Goal: Task Accomplishment & Management: Manage account settings

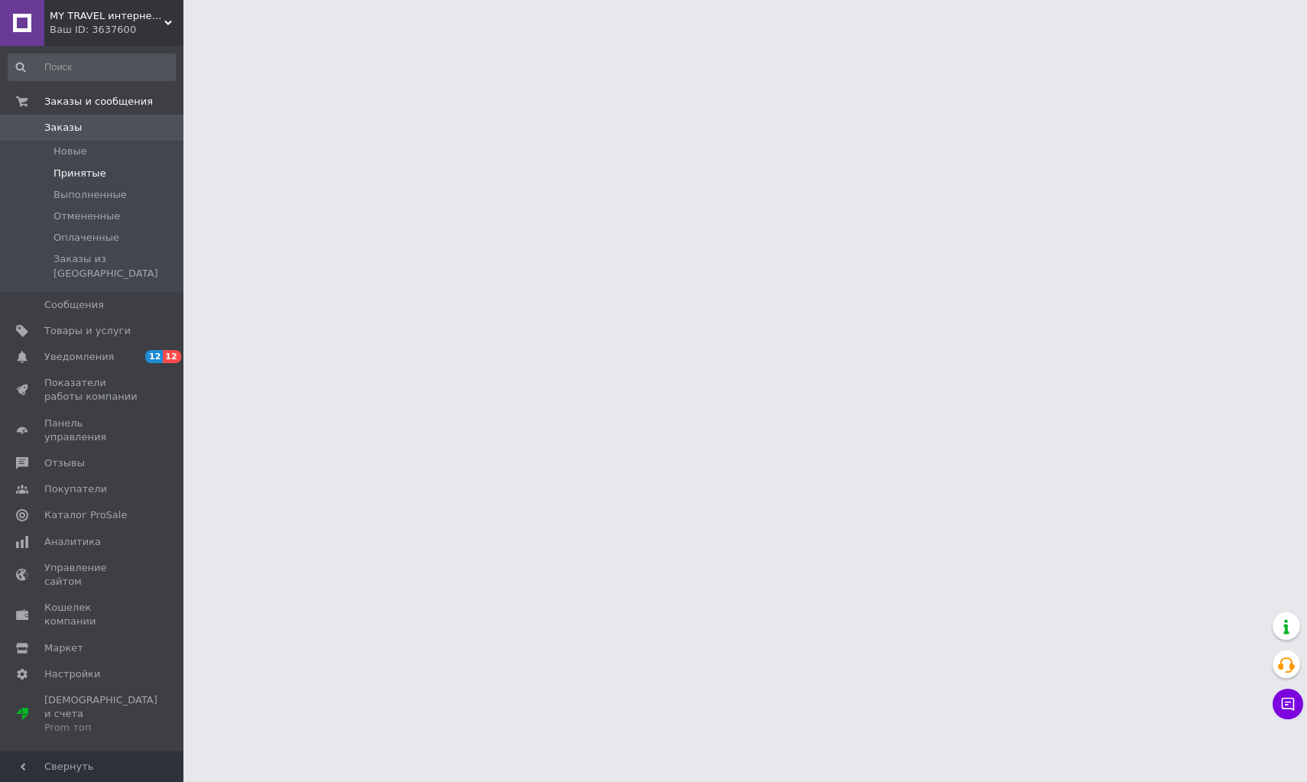
click at [76, 174] on span "Принятые" at bounding box center [80, 174] width 53 height 14
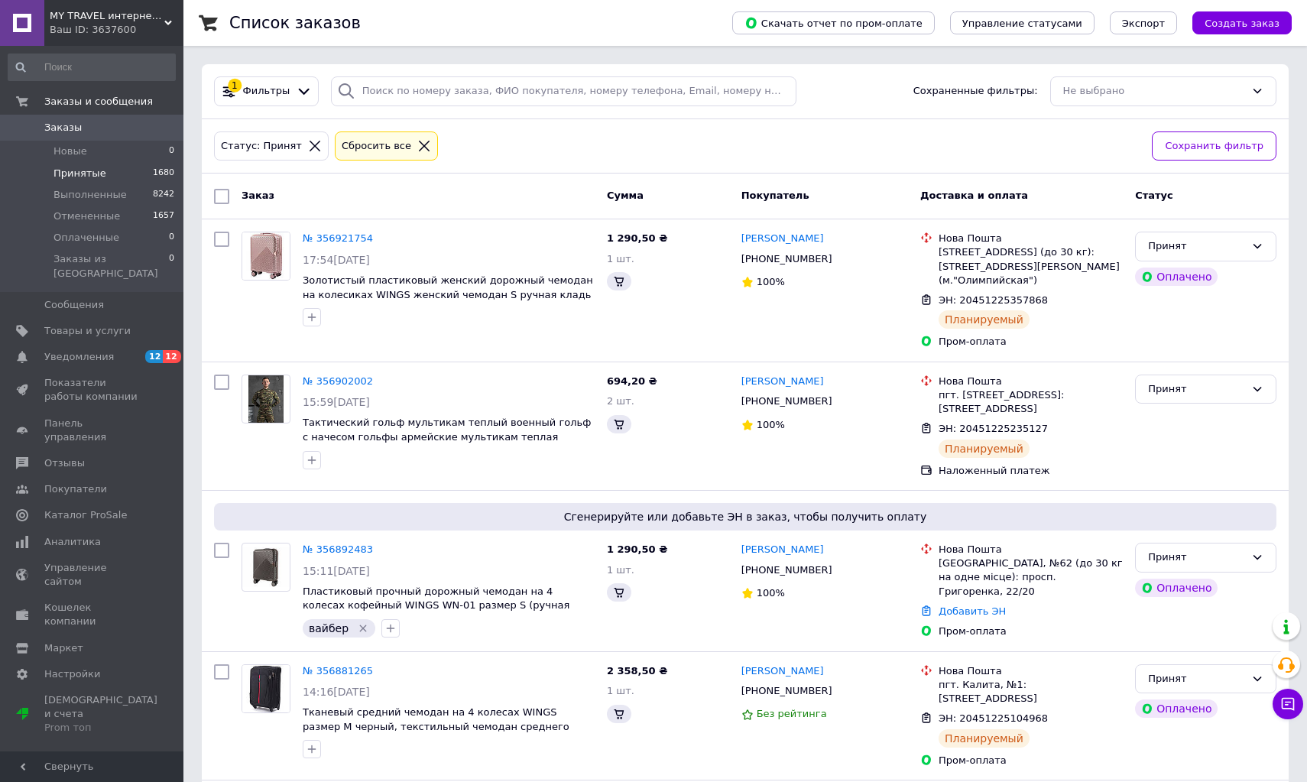
click at [83, 176] on span "Принятые" at bounding box center [80, 174] width 53 height 14
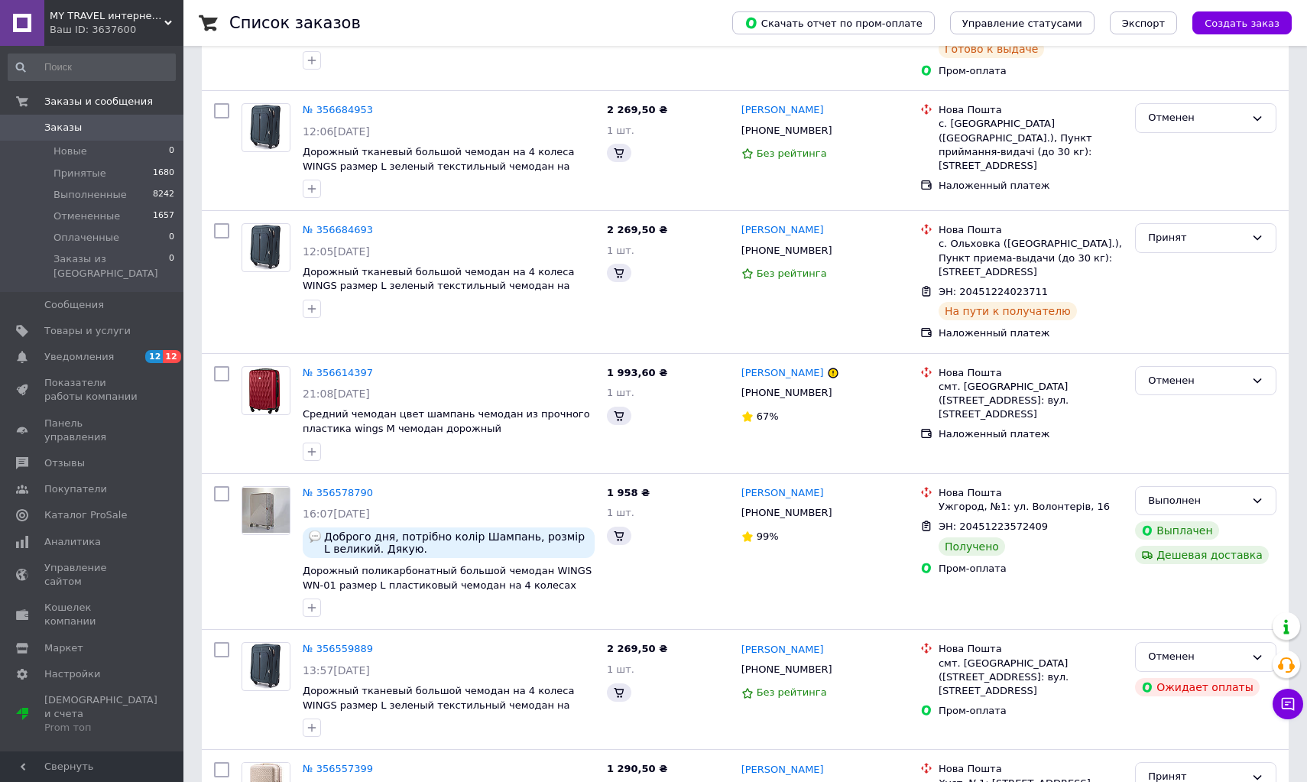
scroll to position [2230, 0]
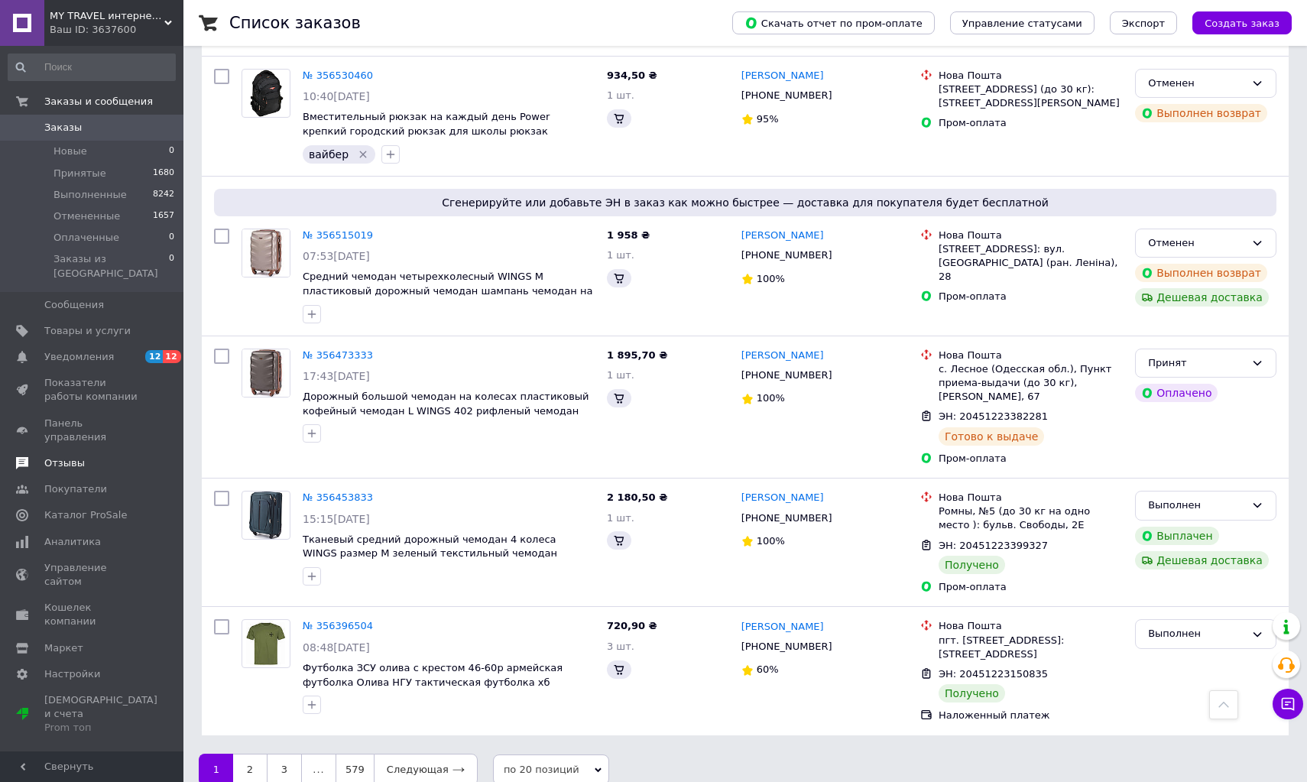
click at [78, 456] on span "Отзывы" at bounding box center [64, 463] width 41 height 14
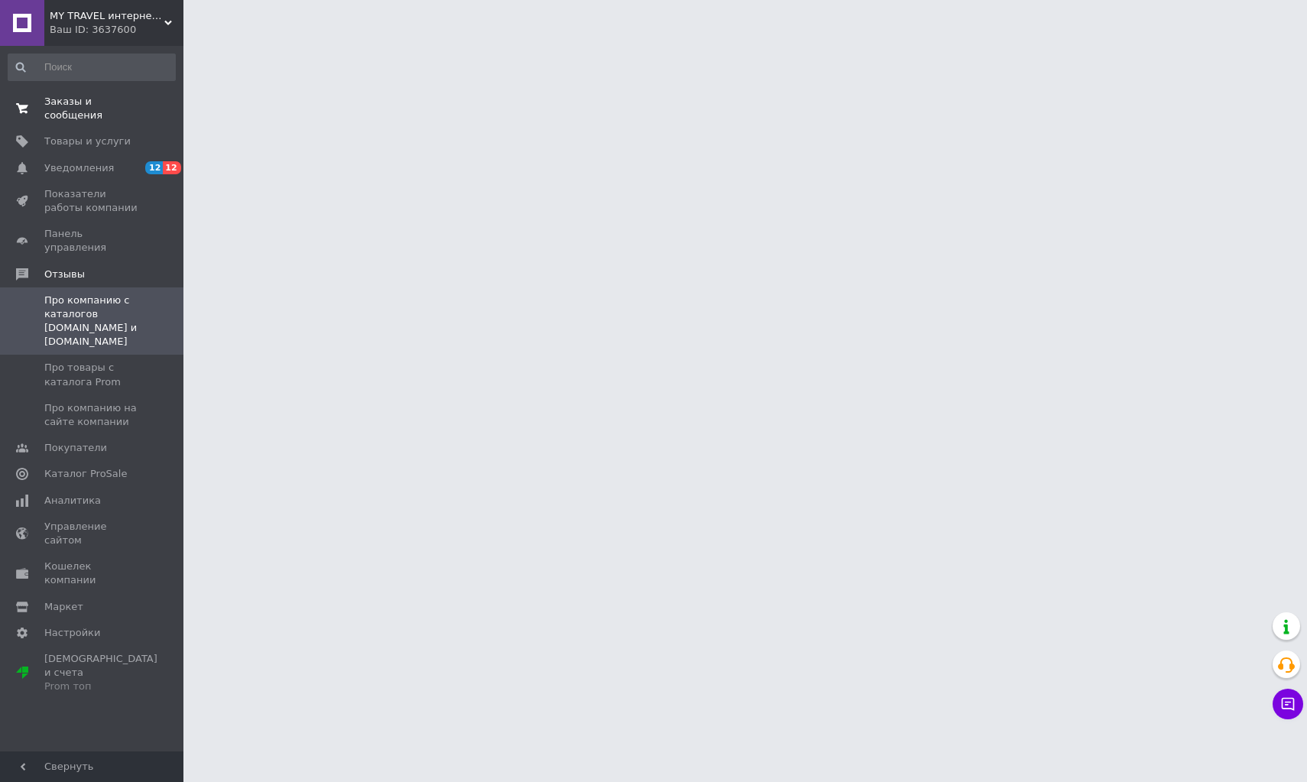
click at [54, 111] on span "Заказы и сообщения" at bounding box center [92, 109] width 97 height 28
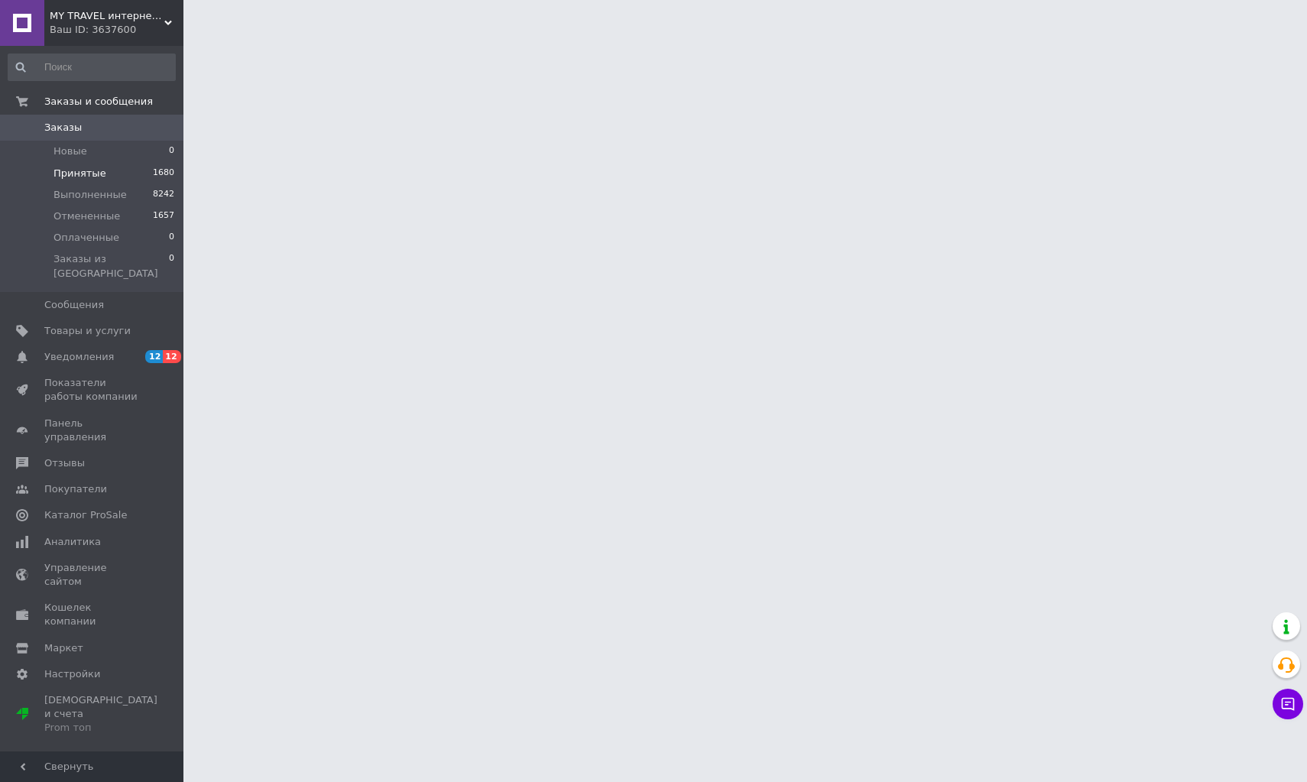
click at [75, 177] on span "Принятые" at bounding box center [80, 174] width 53 height 14
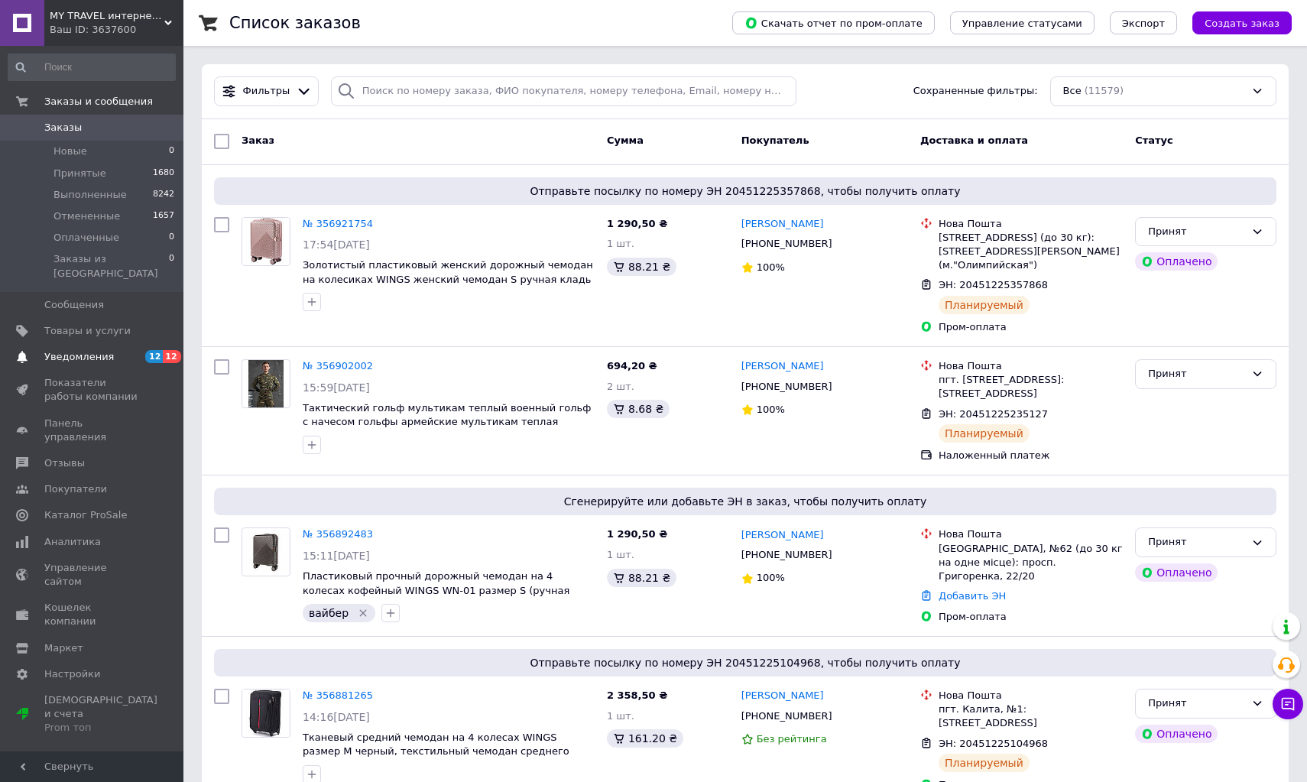
click at [66, 350] on span "Уведомления" at bounding box center [79, 357] width 70 height 14
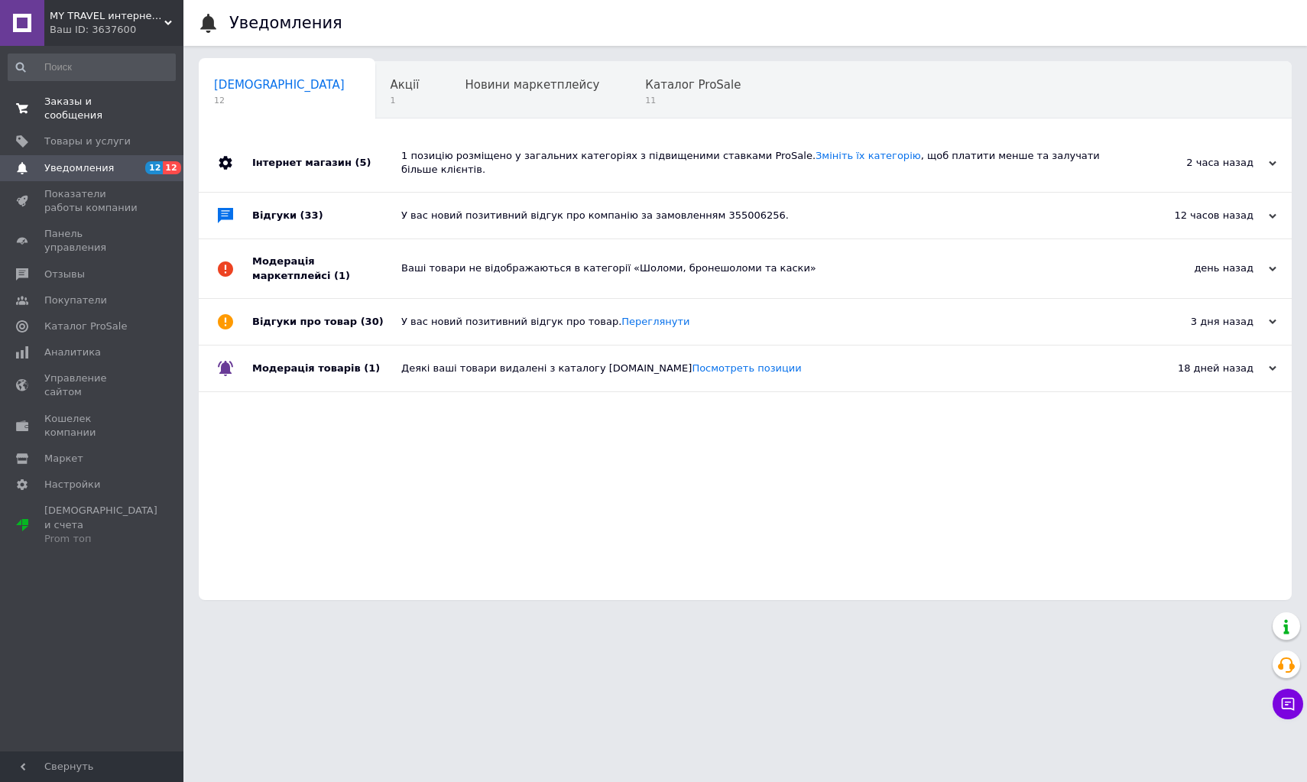
click at [76, 111] on span "Заказы и сообщения" at bounding box center [92, 109] width 97 height 28
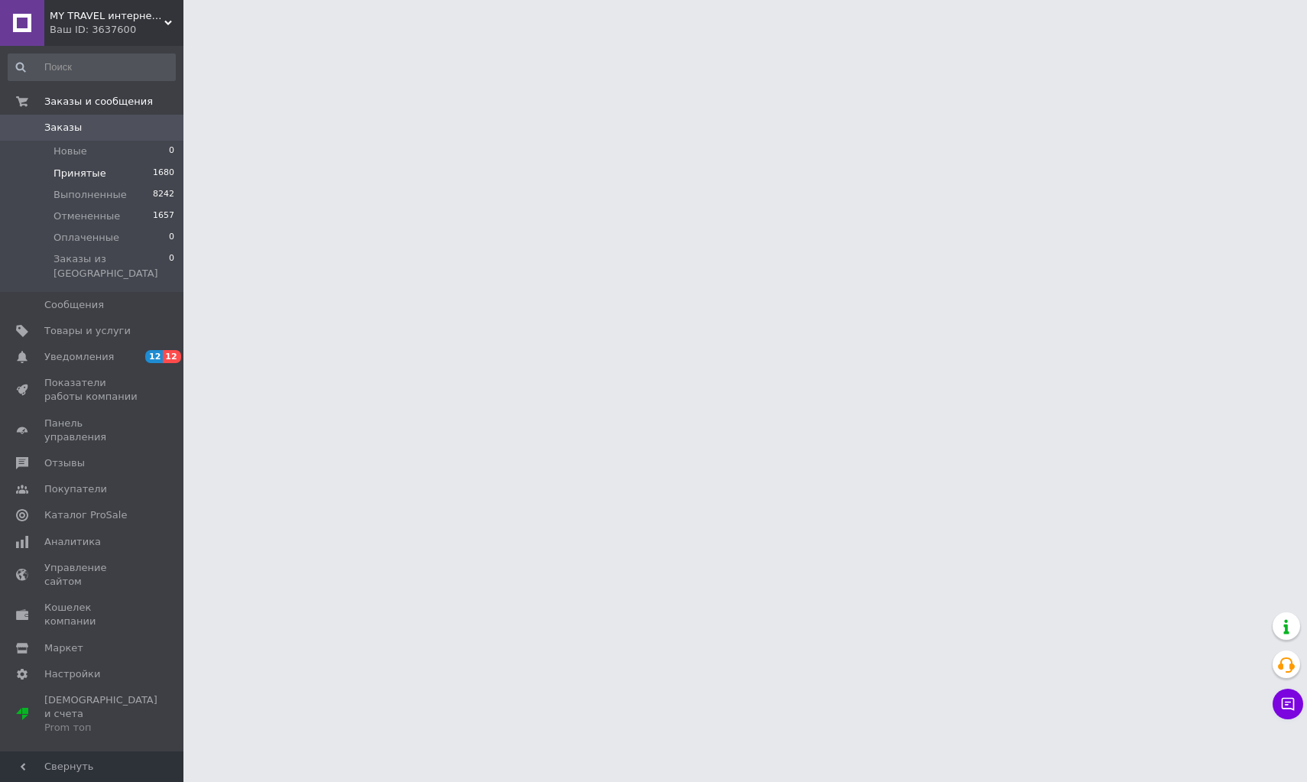
click at [89, 172] on span "Принятые" at bounding box center [80, 174] width 53 height 14
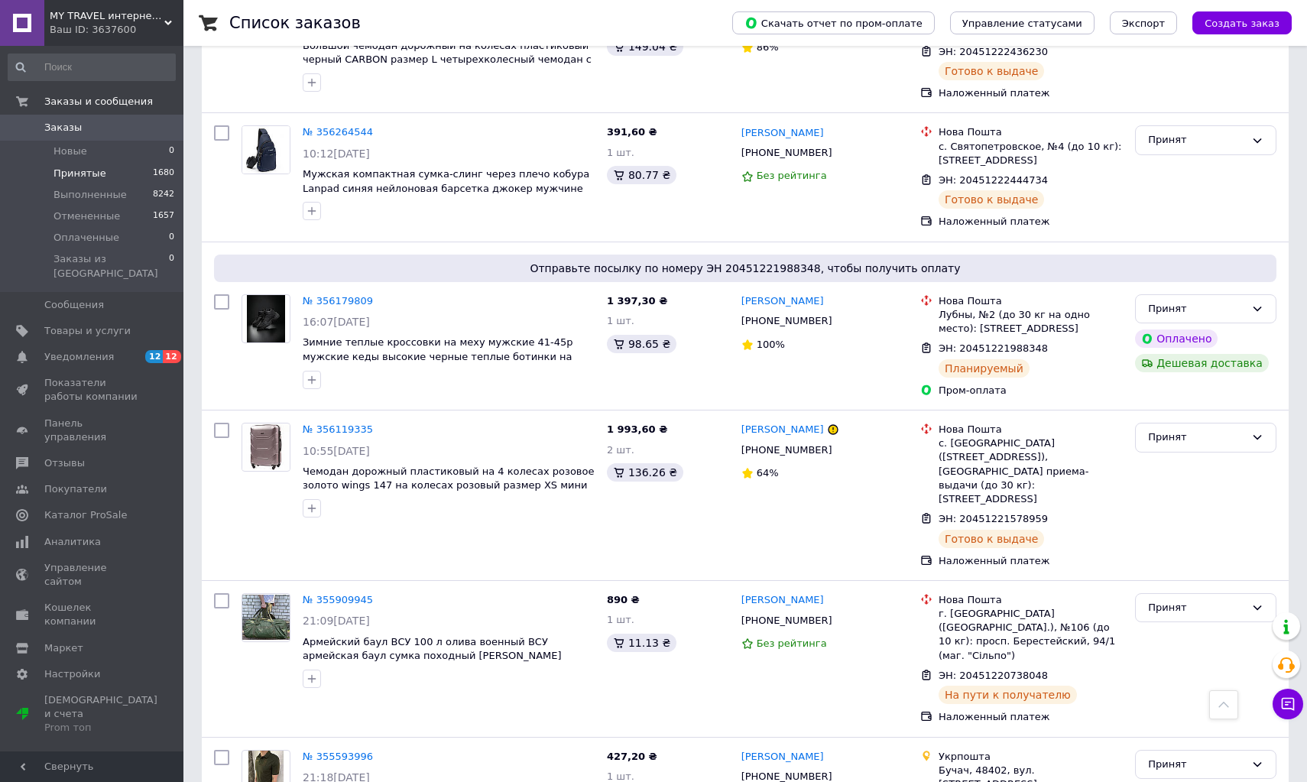
scroll to position [2382, 0]
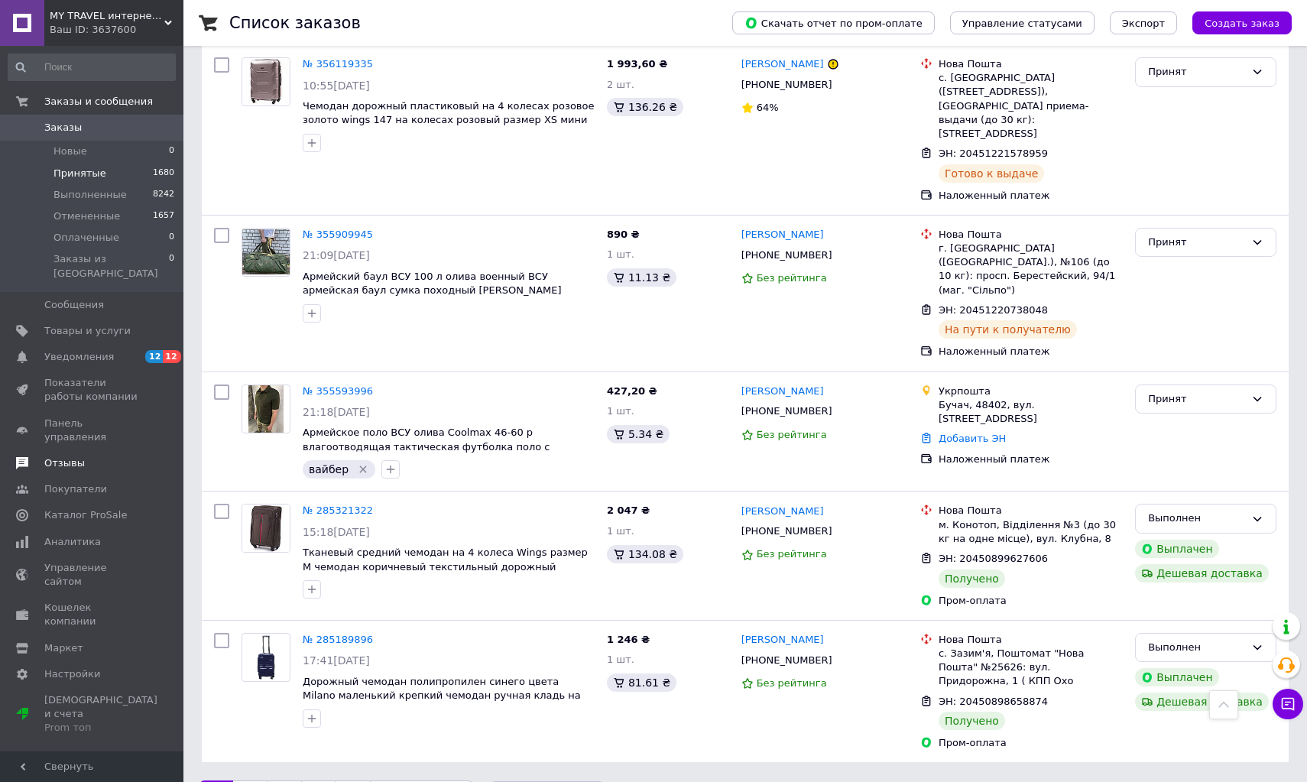
click at [59, 456] on span "Отзывы" at bounding box center [64, 463] width 41 height 14
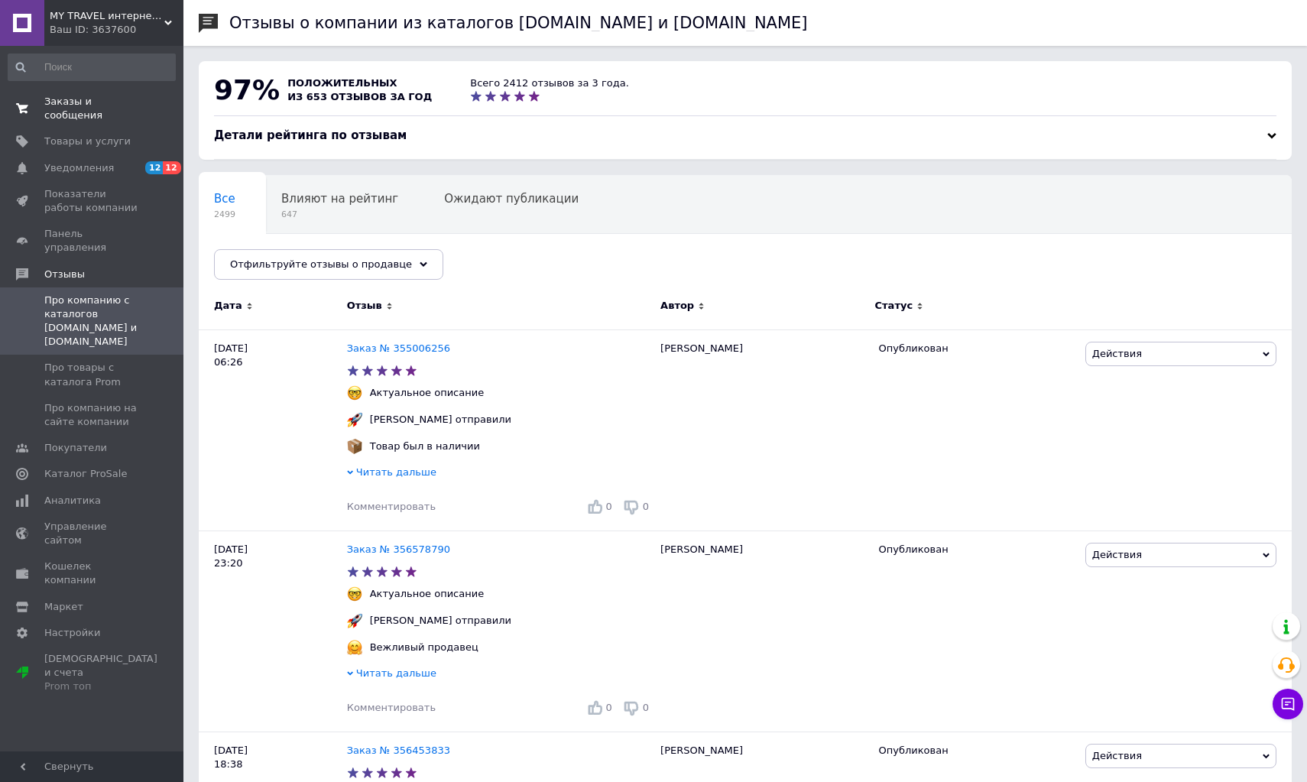
click at [65, 102] on span "Заказы и сообщения" at bounding box center [92, 109] width 97 height 28
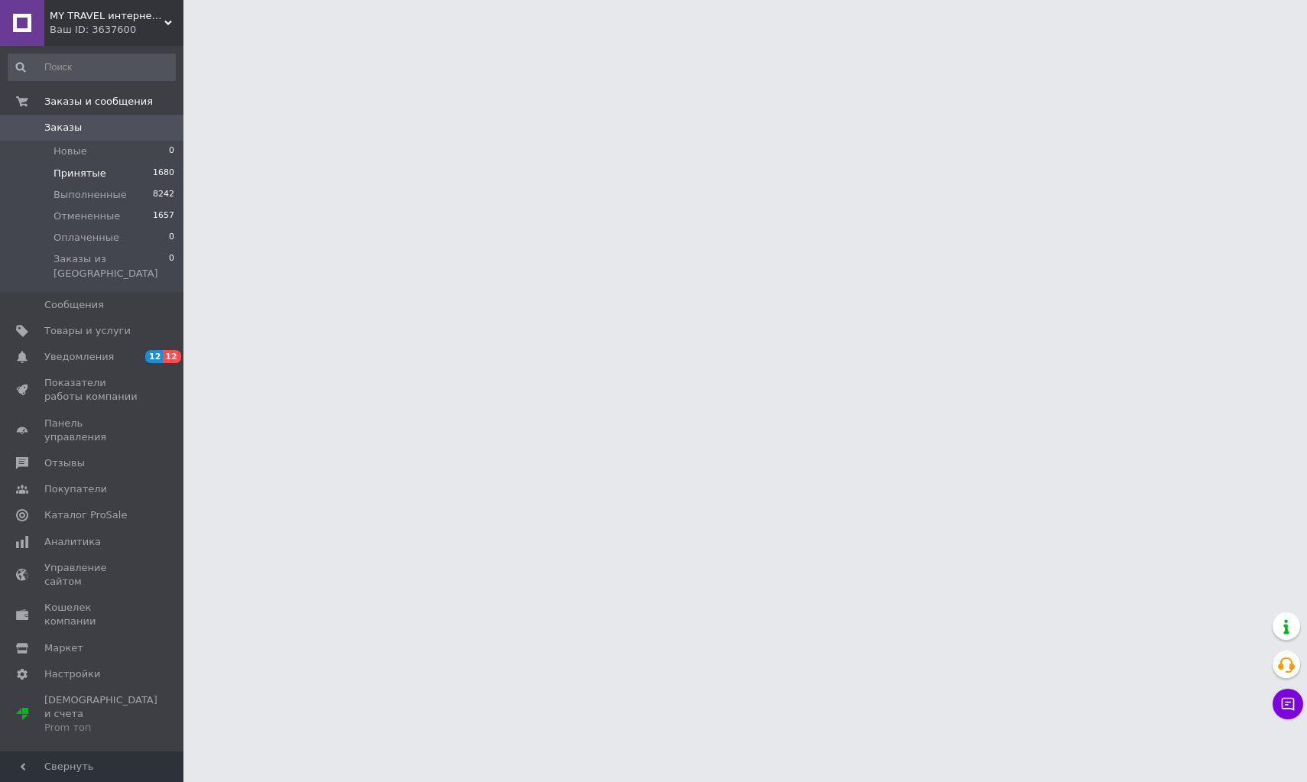
click at [72, 166] on li "Принятые 1680" at bounding box center [92, 173] width 184 height 21
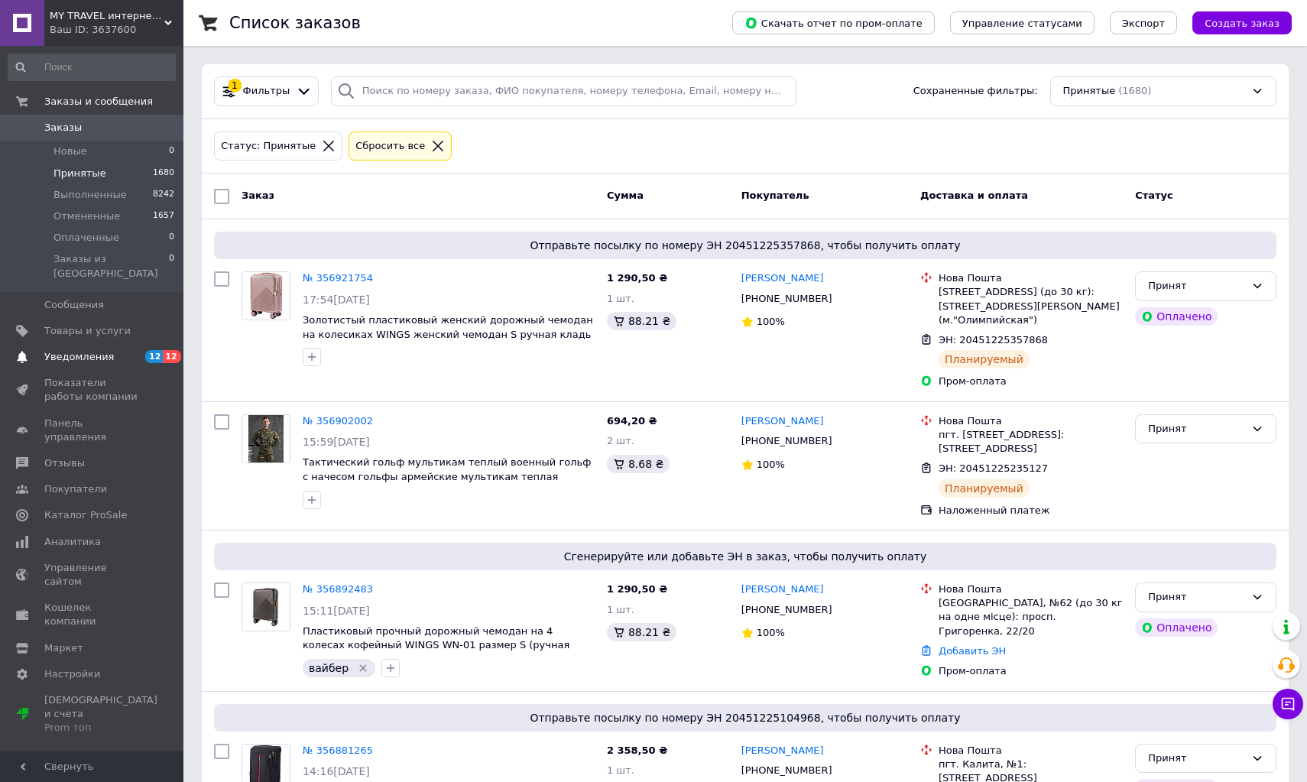
click at [111, 350] on span "Уведомления" at bounding box center [92, 357] width 97 height 14
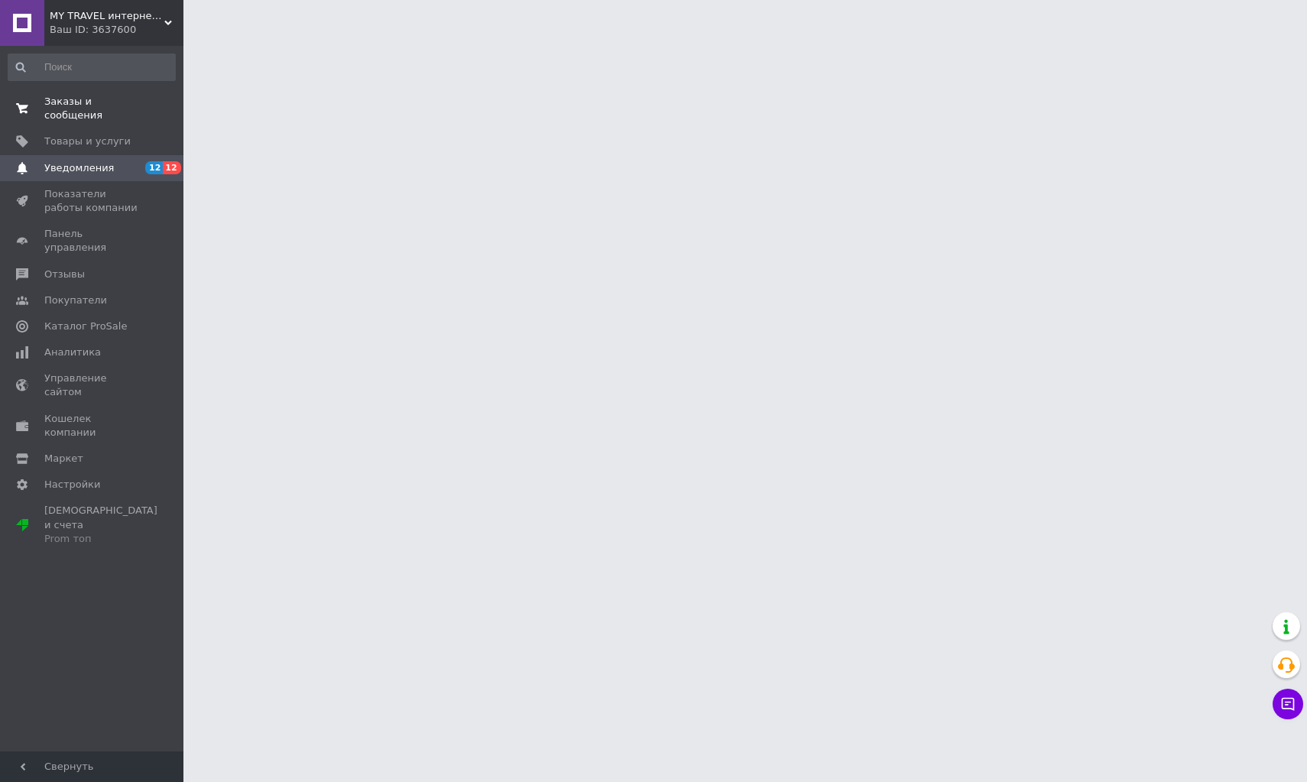
click at [74, 112] on span "Заказы и сообщения" at bounding box center [92, 109] width 97 height 28
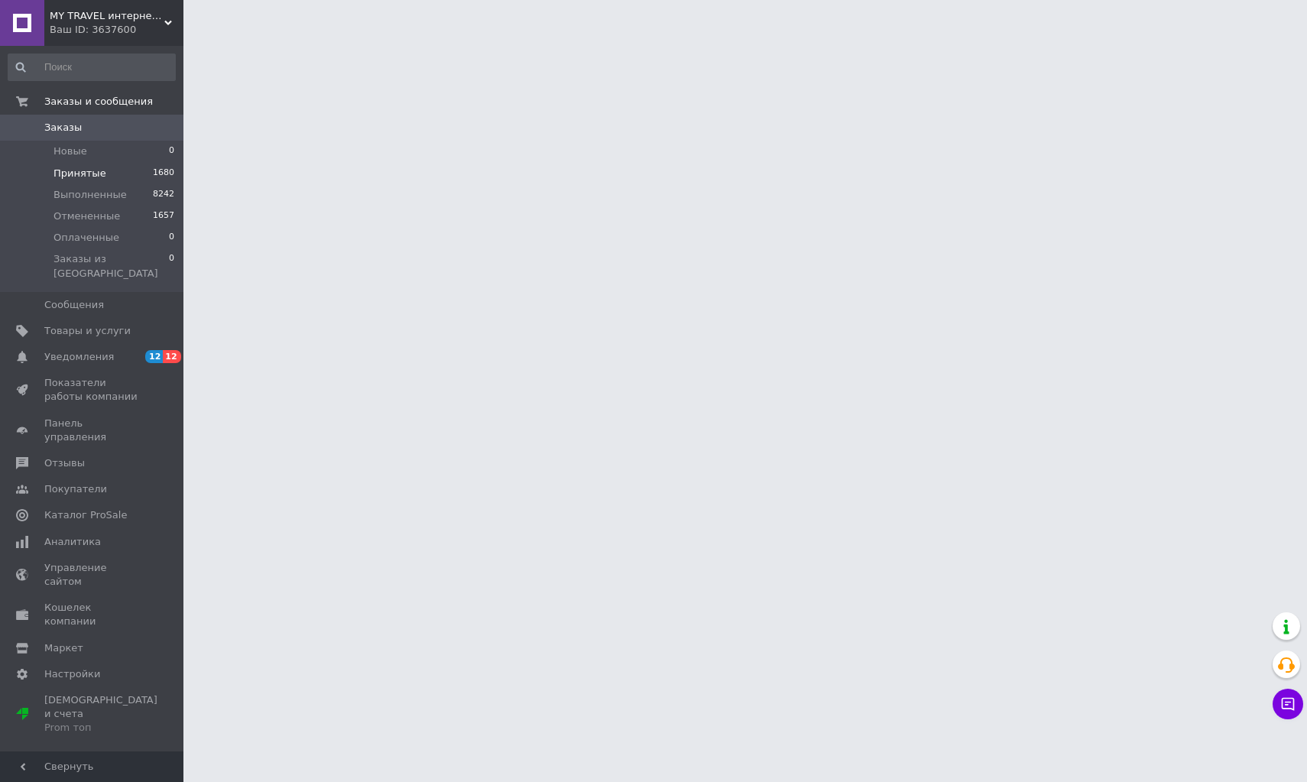
click at [79, 170] on span "Принятые" at bounding box center [80, 174] width 53 height 14
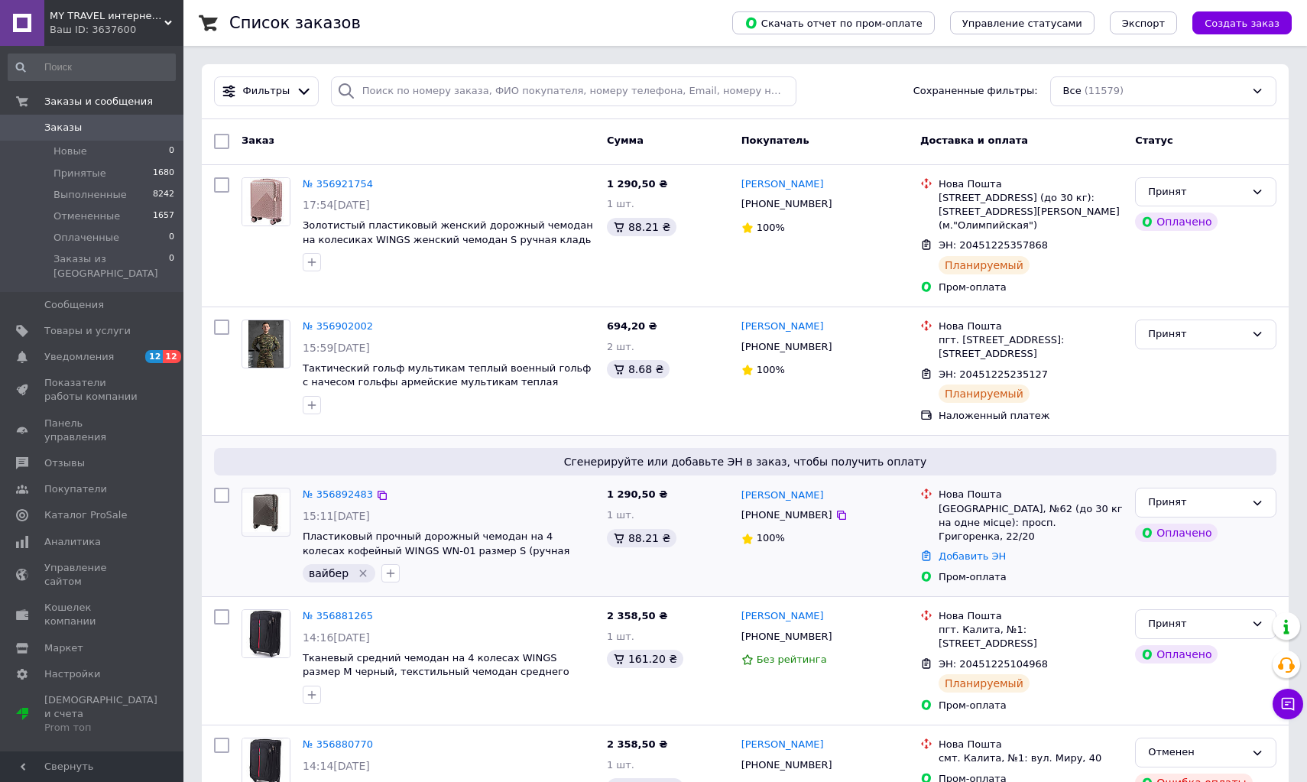
click at [359, 570] on span "Пластиковый прочный дорожный чемодан на 4 колесах кофейный WINGS WN-01 размер S…" at bounding box center [436, 551] width 267 height 40
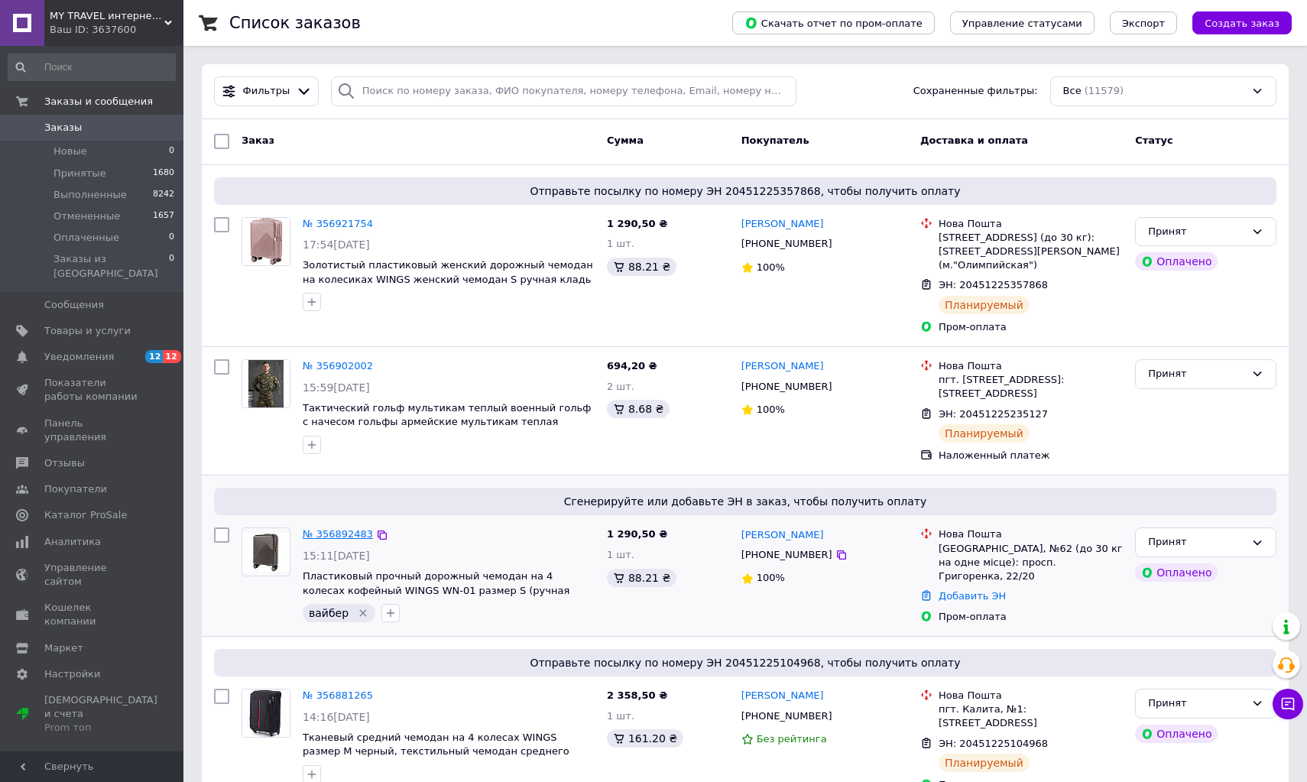
click at [339, 536] on link "№ 356892483" at bounding box center [338, 533] width 70 height 11
